Goal: Transaction & Acquisition: Purchase product/service

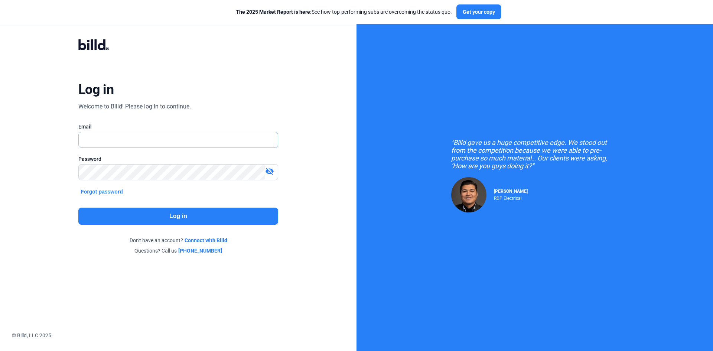
type input "[EMAIL_ADDRESS][DOMAIN_NAME]"
click at [188, 211] on button "Log in" at bounding box center [178, 216] width 200 height 17
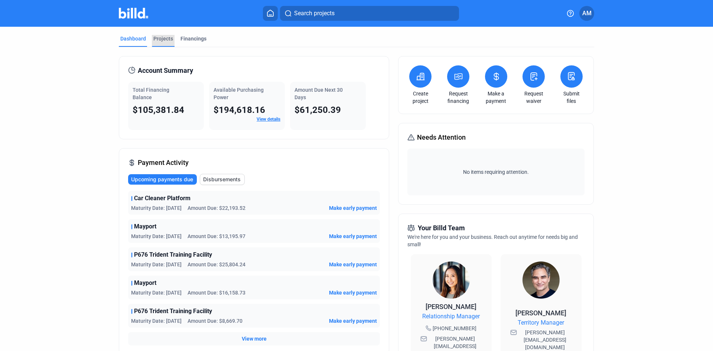
click at [158, 37] on div "Projects" at bounding box center [163, 38] width 20 height 7
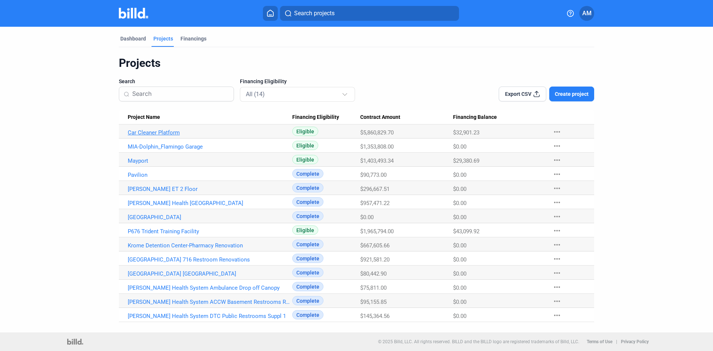
click at [166, 132] on link "Car Cleaner Platform" at bounding box center [210, 132] width 165 height 7
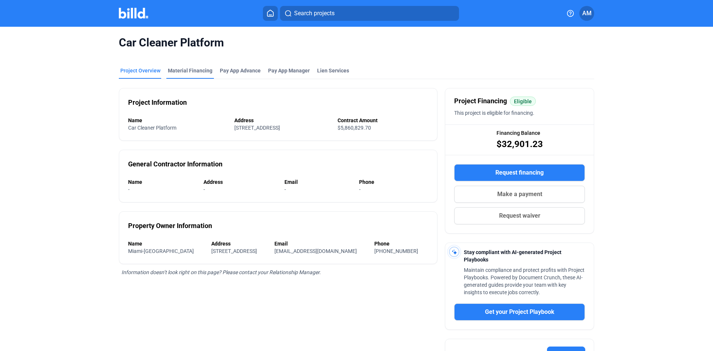
click at [192, 68] on div "Material Financing" at bounding box center [190, 70] width 45 height 7
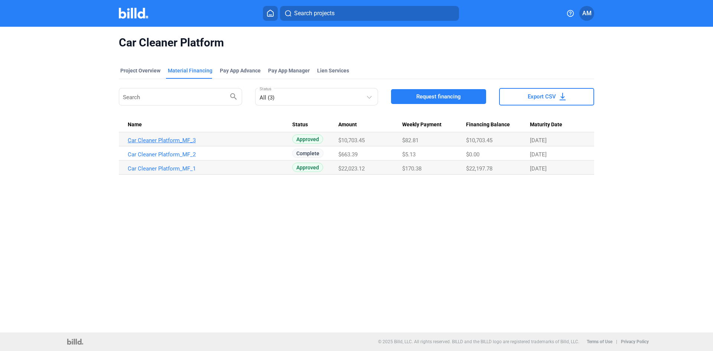
click at [190, 139] on link "Car Cleaner Platform_MF_3" at bounding box center [210, 140] width 165 height 7
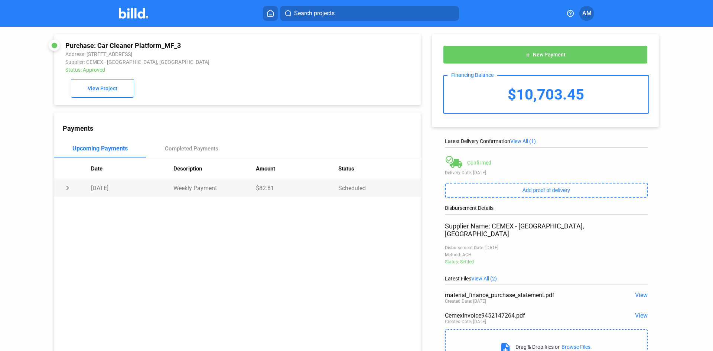
click at [67, 190] on td "chevron_right" at bounding box center [72, 188] width 37 height 18
